Goal: Information Seeking & Learning: Learn about a topic

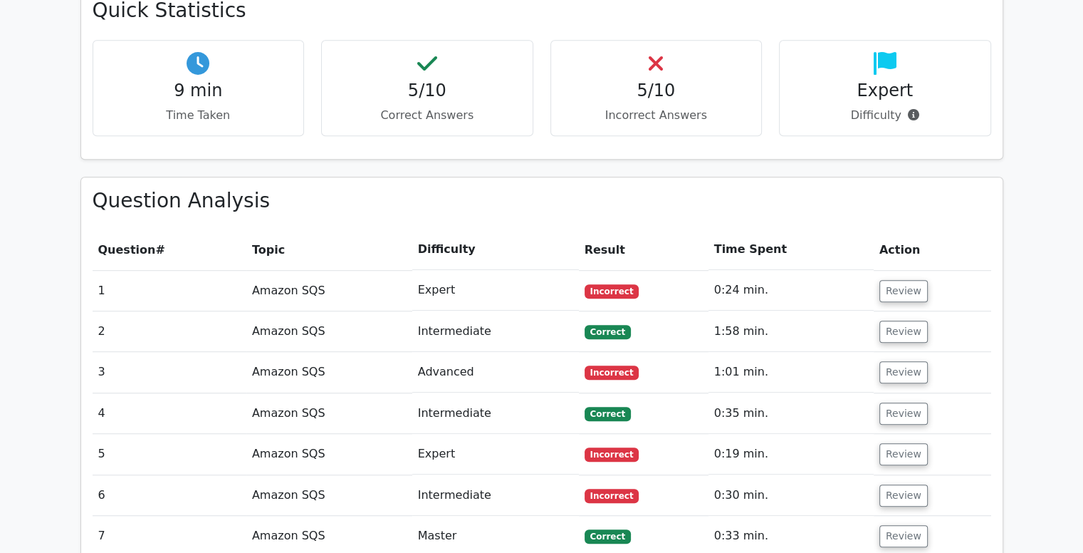
scroll to position [872, 0]
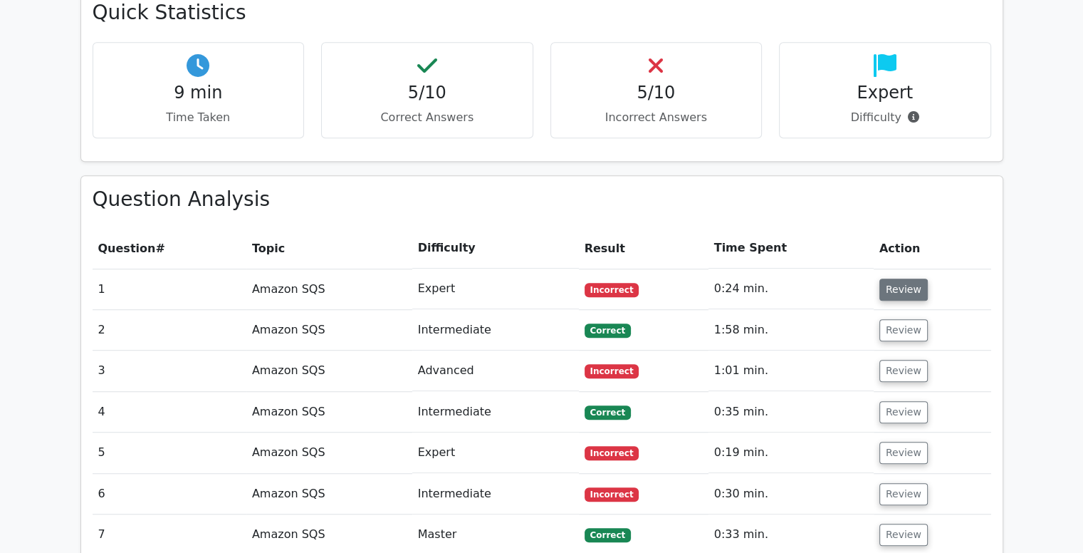
click at [894, 278] on button "Review" at bounding box center [904, 289] width 48 height 22
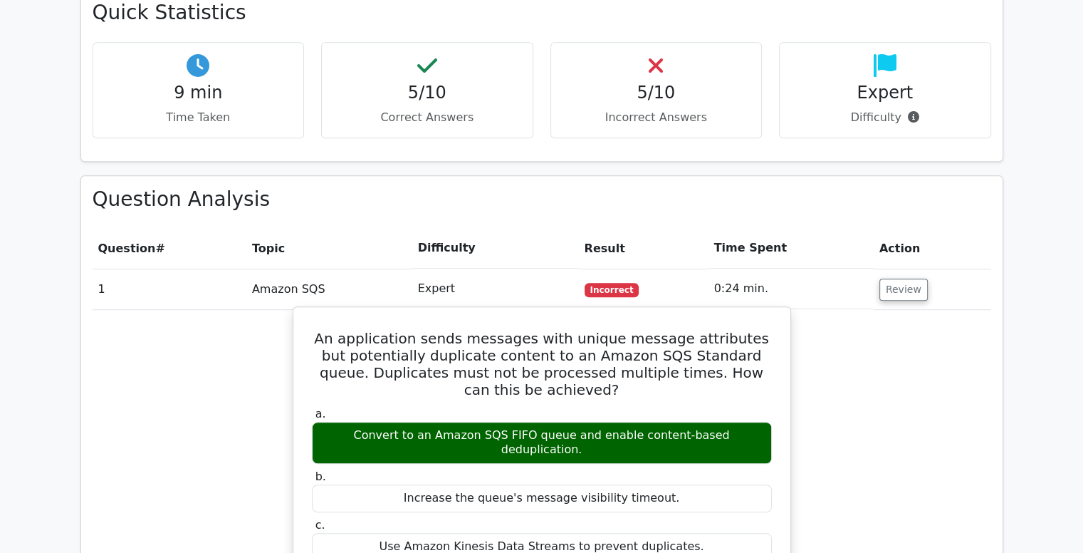
click at [635, 422] on div "Convert to an Amazon SQS FIFO queue and enable content-based deduplication." at bounding box center [542, 443] width 460 height 43
copy div "Convert to an Amazon SQS FIFO queue and enable content-based deduplication."
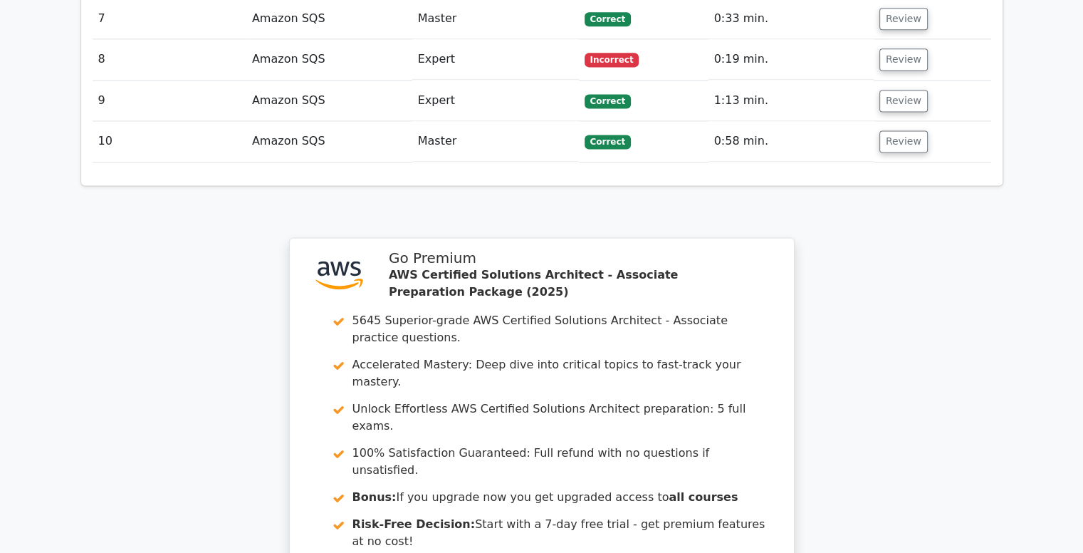
scroll to position [2014, 0]
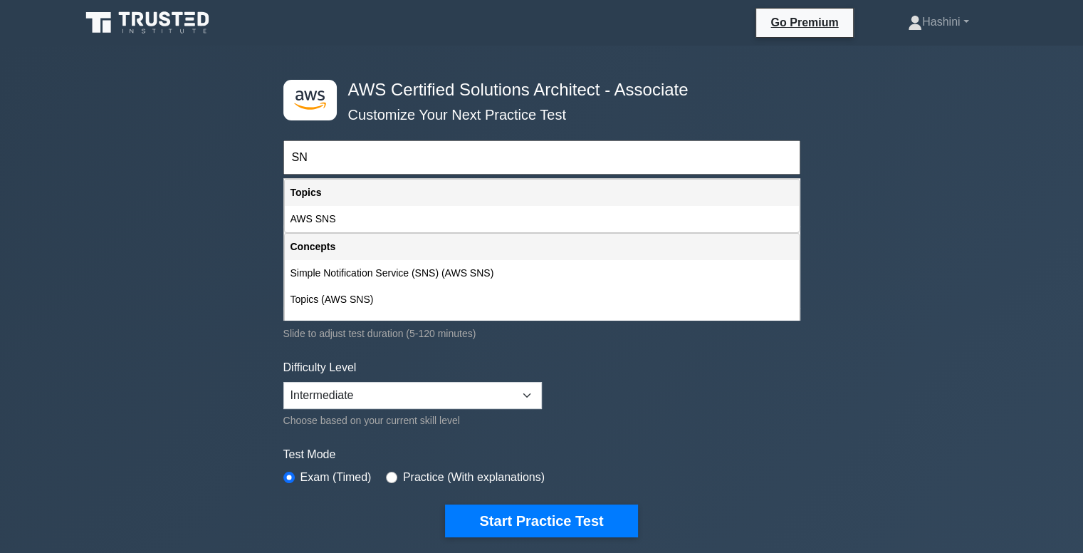
type input "S"
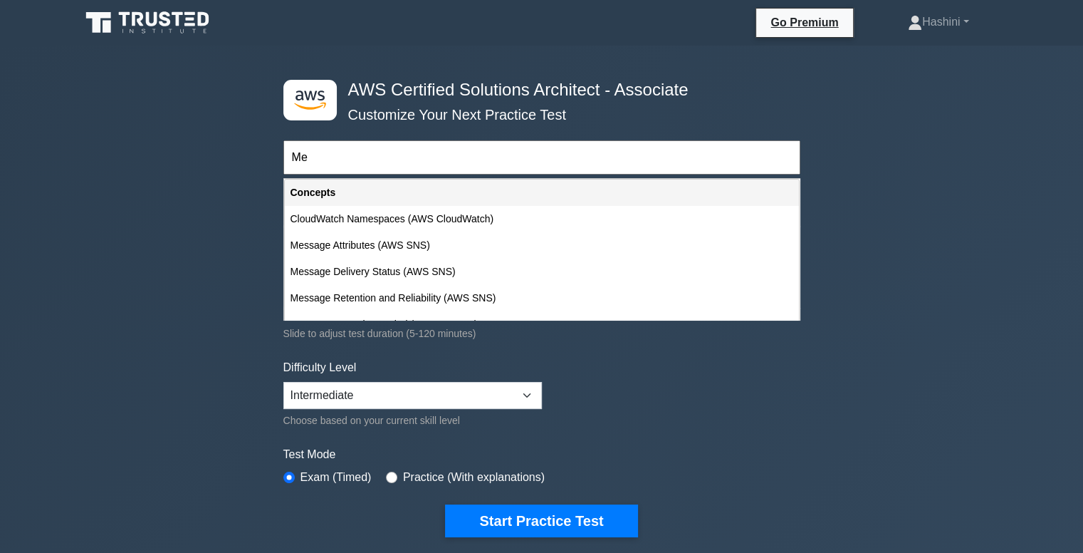
type input "M"
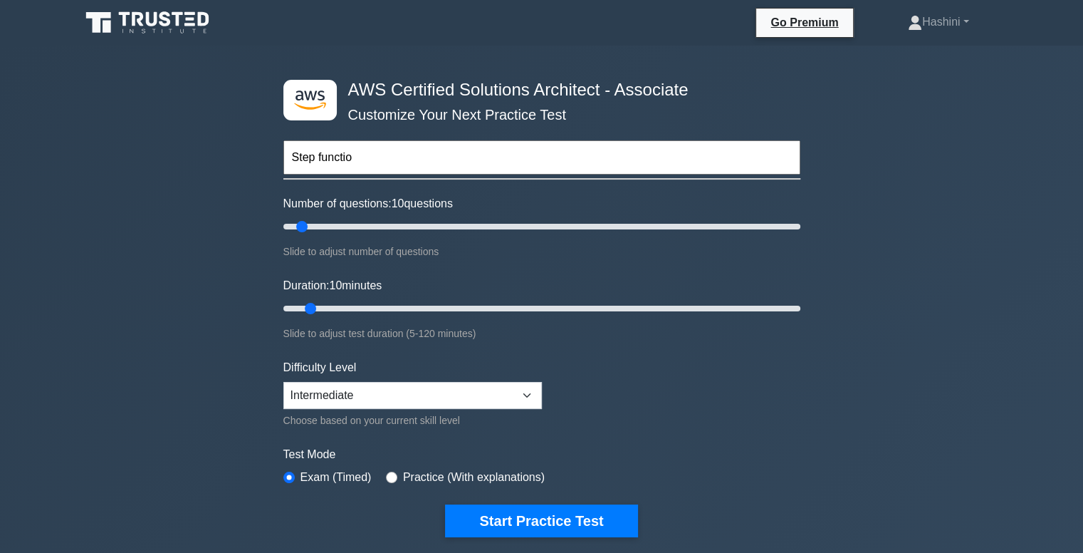
type input "Step function"
